Goal: Task Accomplishment & Management: Manage account settings

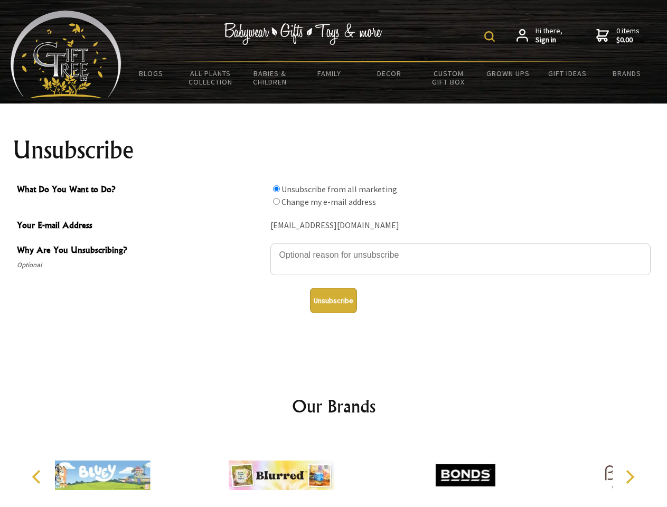
click at [491, 36] on img at bounding box center [489, 36] width 11 height 11
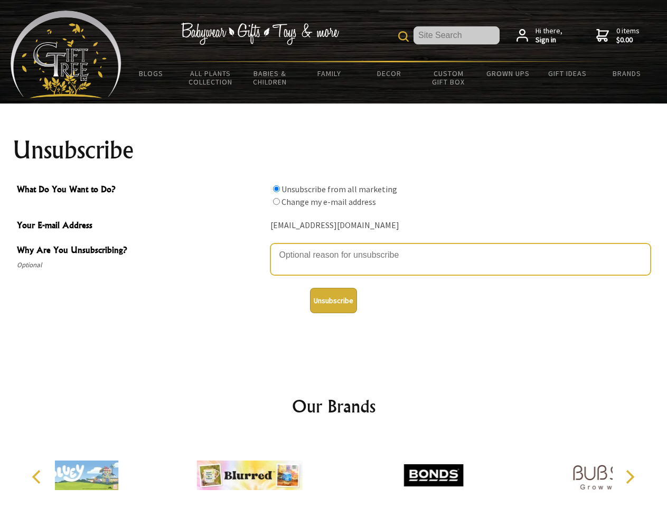
click at [334, 247] on textarea "Why Are You Unsubscribing?" at bounding box center [460, 260] width 380 height 32
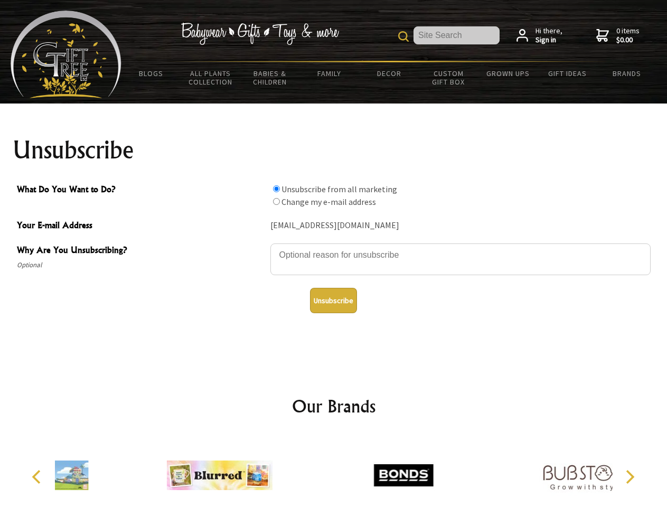
click at [276, 189] on input "What Do You Want to Do?" at bounding box center [276, 188] width 7 height 7
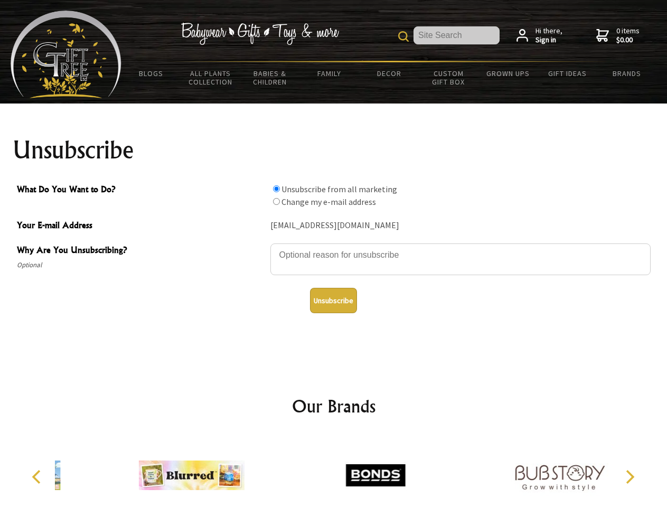
click at [276, 201] on input "What Do You Want to Do?" at bounding box center [276, 201] width 7 height 7
radio input "true"
click at [333, 301] on button "Unsubscribe" at bounding box center [333, 300] width 47 height 25
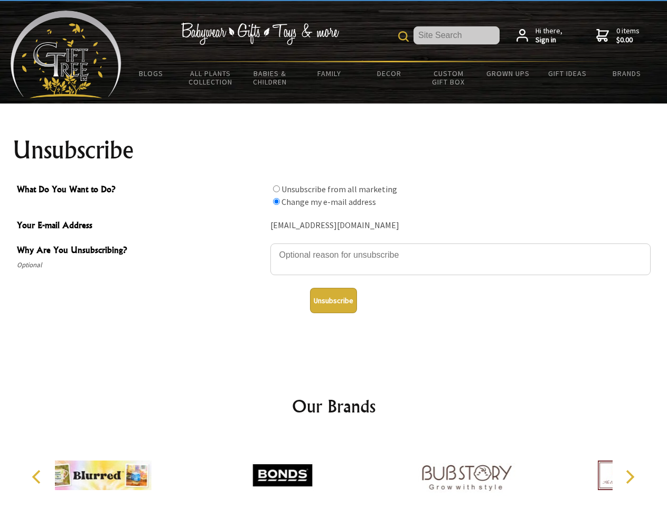
click at [38, 477] on icon "Previous" at bounding box center [38, 477] width 14 height 14
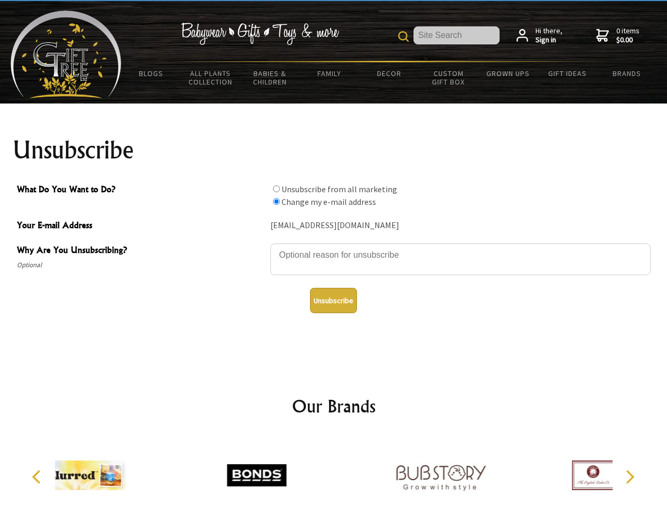
click at [630, 477] on icon "Next" at bounding box center [629, 477] width 14 height 14
